Goal: Check status: Check status

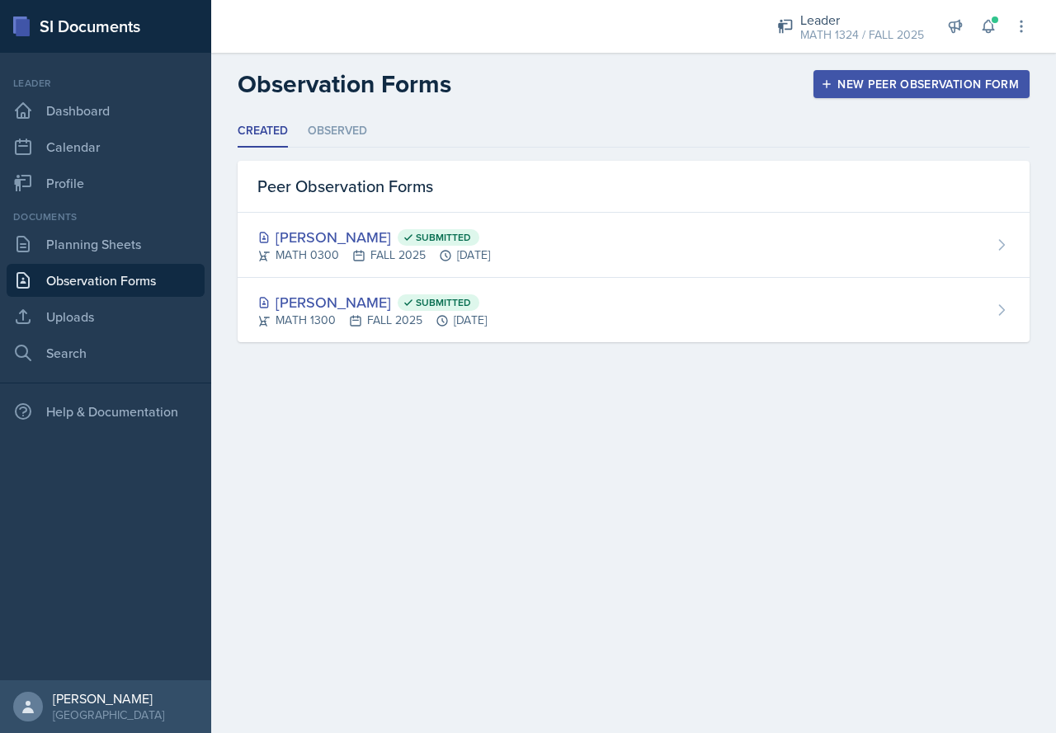
click at [375, 136] on ul "Created Observed" at bounding box center [634, 131] width 792 height 32
click at [365, 129] on li "Observed" at bounding box center [337, 131] width 59 height 32
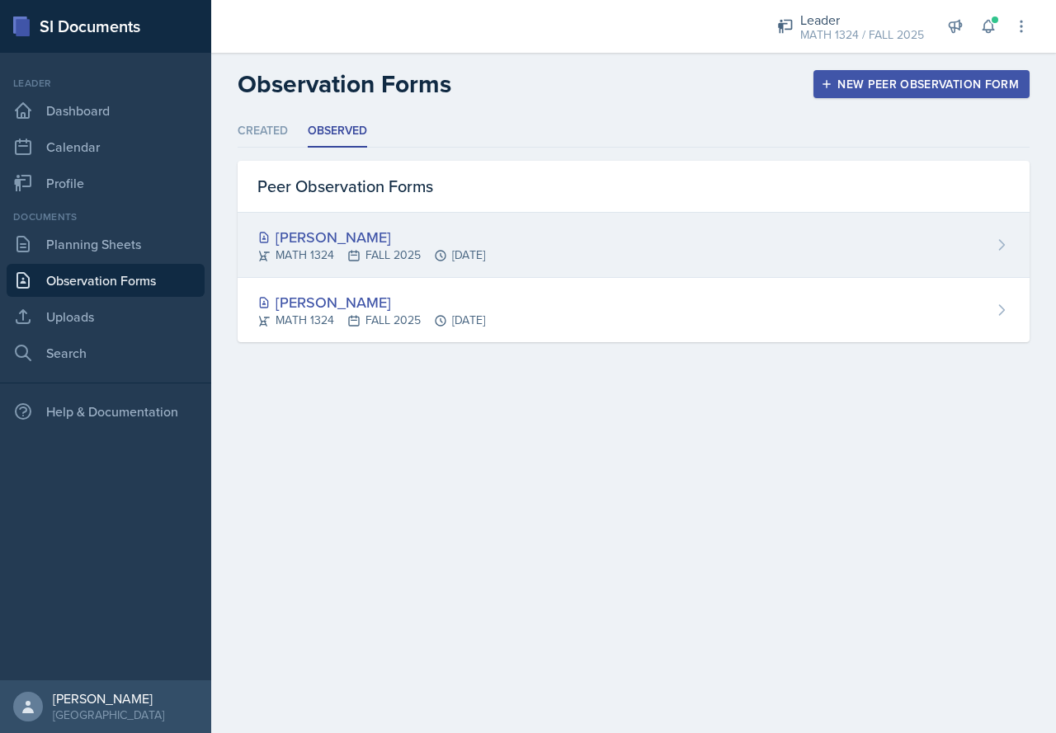
click at [433, 242] on div "[PERSON_NAME]" at bounding box center [371, 237] width 228 height 22
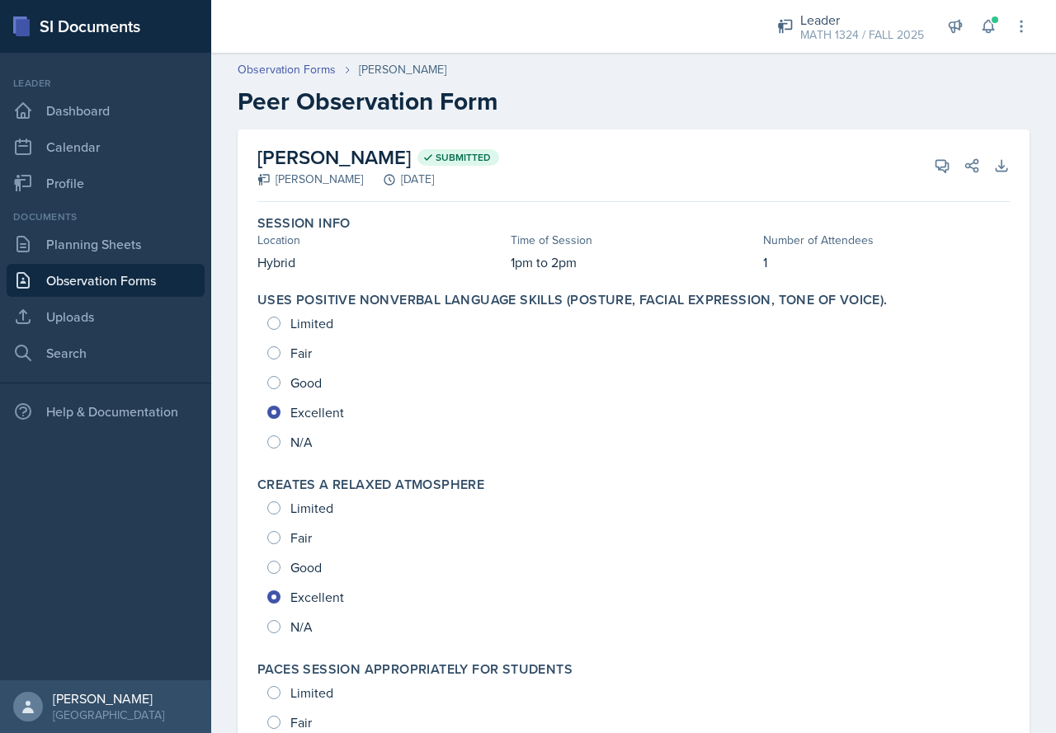
click at [148, 275] on link "Observation Forms" at bounding box center [106, 280] width 198 height 33
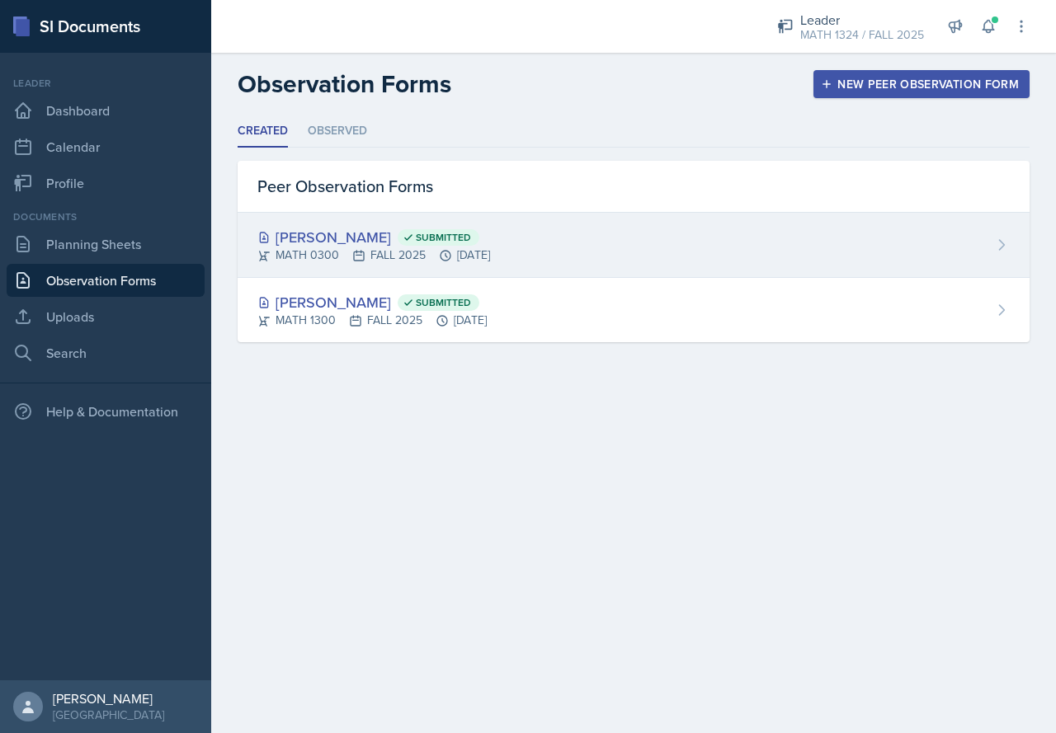
click at [327, 243] on div "[PERSON_NAME] Submitted" at bounding box center [373, 237] width 233 height 22
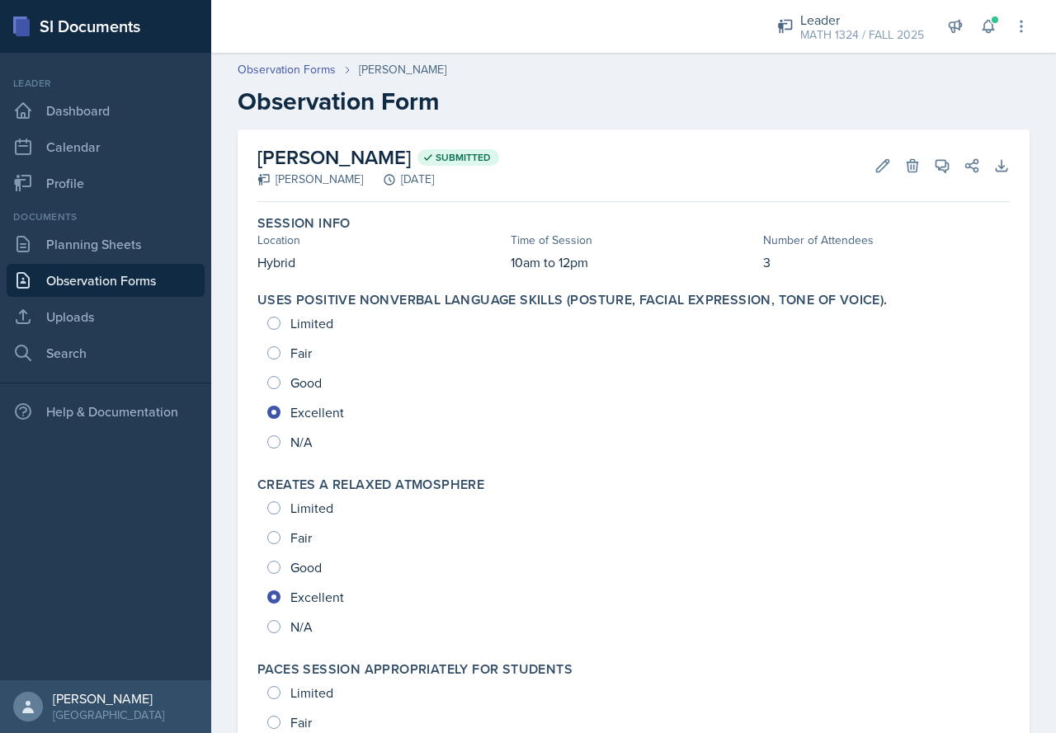
click at [167, 282] on link "Observation Forms" at bounding box center [106, 280] width 198 height 33
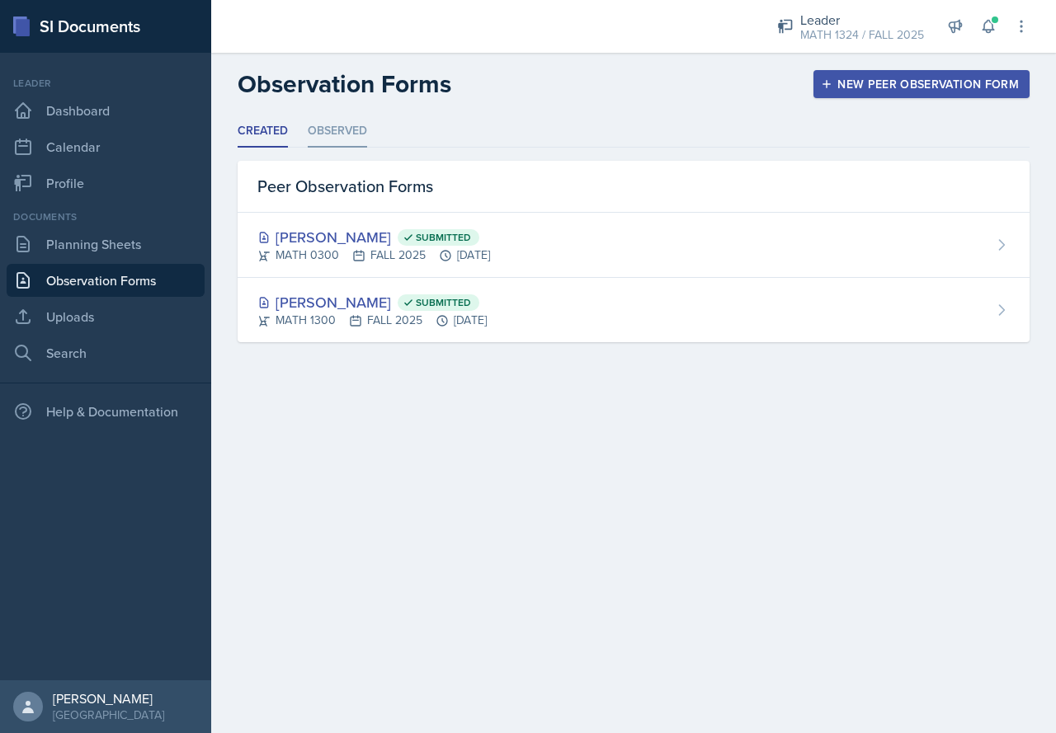
click at [337, 149] on div "Created Observed Created Observed Peer Observation Forms [PERSON_NAME] Submitte…" at bounding box center [634, 228] width 792 height 227
click at [346, 132] on li "Observed" at bounding box center [337, 131] width 59 height 32
click at [281, 121] on li "Created" at bounding box center [263, 131] width 50 height 32
